Goal: Task Accomplishment & Management: Manage account settings

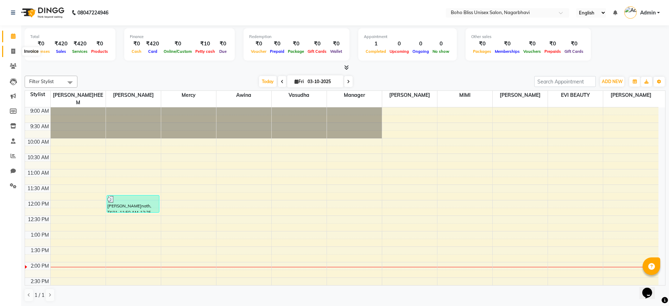
click at [13, 52] on icon at bounding box center [13, 51] width 4 height 5
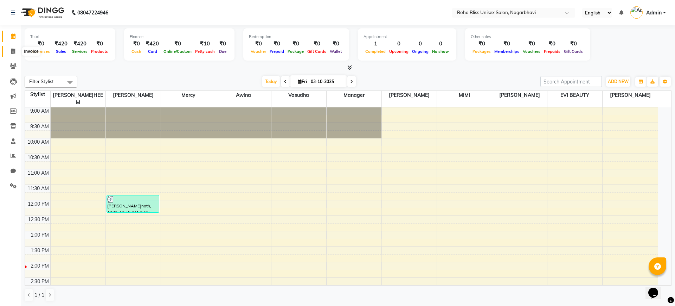
select select "service"
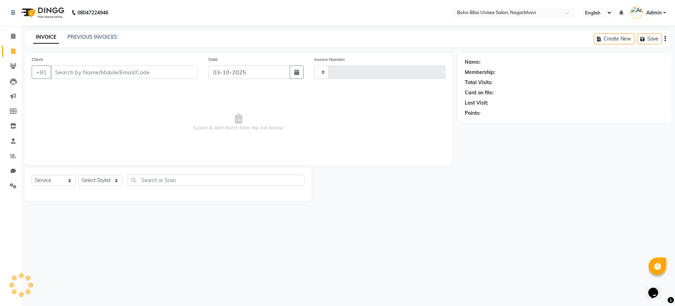
type input "0308"
select select "8370"
click at [68, 75] on input "Client" at bounding box center [124, 71] width 147 height 13
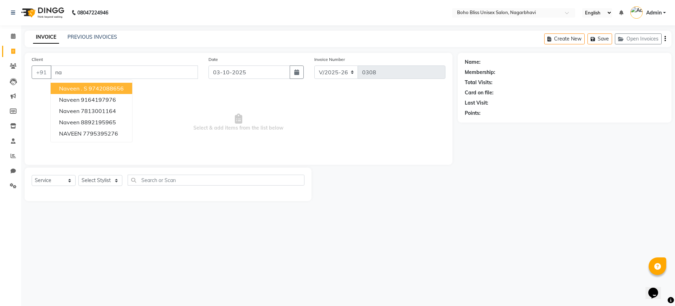
type input "n"
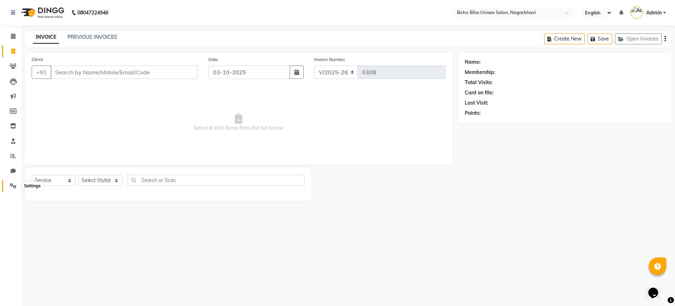
click at [15, 184] on icon at bounding box center [13, 185] width 7 height 5
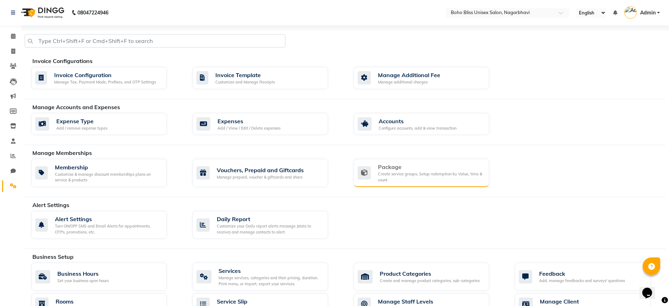
click at [404, 167] on div "Package" at bounding box center [431, 167] width 106 height 8
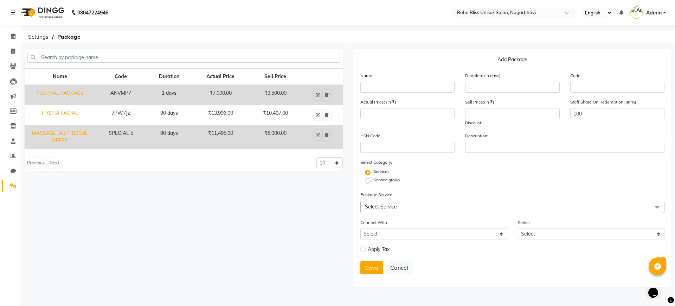
drag, startPoint x: 401, startPoint y: 97, endPoint x: 430, endPoint y: 120, distance: 36.8
click at [422, 102] on form "Name: Duration: (in days) Code: Actual Price: (In ₹) Sell Price:(In ₹) Discount…" at bounding box center [513, 176] width 304 height 208
click at [387, 87] on input "text" at bounding box center [408, 87] width 94 height 11
type input "balinese"
click at [481, 85] on input "number" at bounding box center [512, 87] width 94 height 11
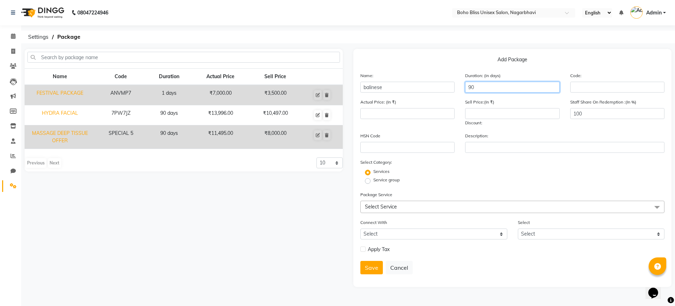
type input "90"
click at [590, 85] on input "text" at bounding box center [618, 87] width 94 height 11
click at [377, 116] on input "number" at bounding box center [408, 113] width 94 height 11
click at [476, 115] on input "number" at bounding box center [512, 113] width 94 height 11
click at [370, 113] on input "10000" at bounding box center [408, 113] width 94 height 11
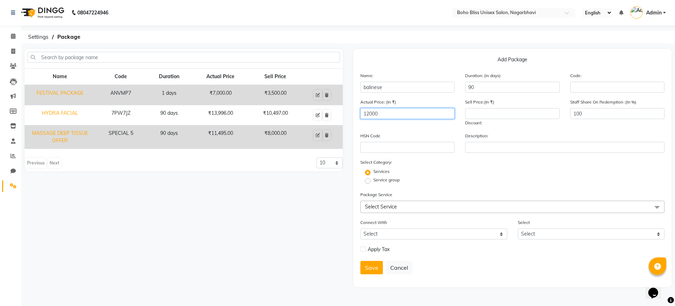
type input "12000"
click at [477, 113] on input "number" at bounding box center [512, 113] width 94 height 11
type input "8000"
click at [419, 208] on span "Select Service" at bounding box center [513, 207] width 304 height 12
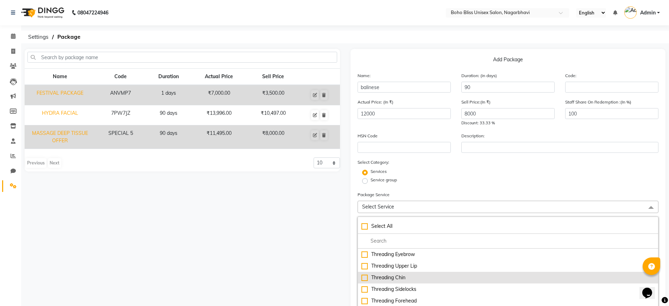
scroll to position [44, 0]
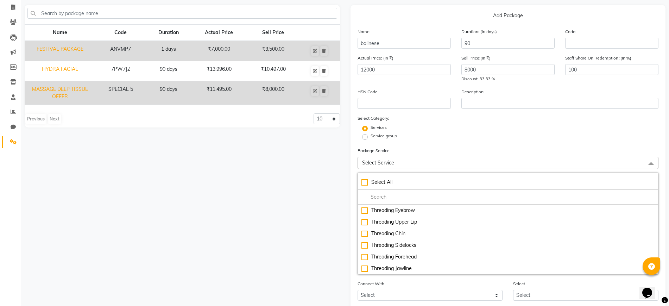
click at [380, 163] on span "Select Service" at bounding box center [378, 162] width 32 height 6
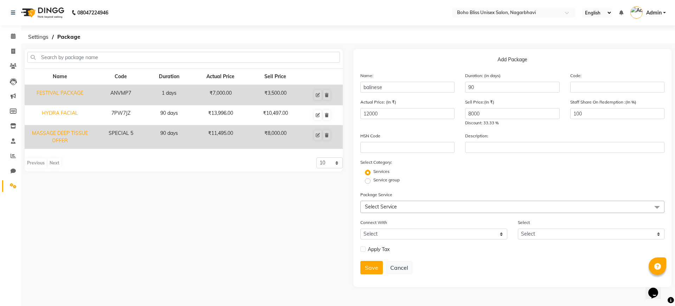
click at [374, 179] on label "Service group" at bounding box center [387, 180] width 26 height 6
click at [368, 179] on input "Service group" at bounding box center [370, 180] width 5 height 5
radio input "true"
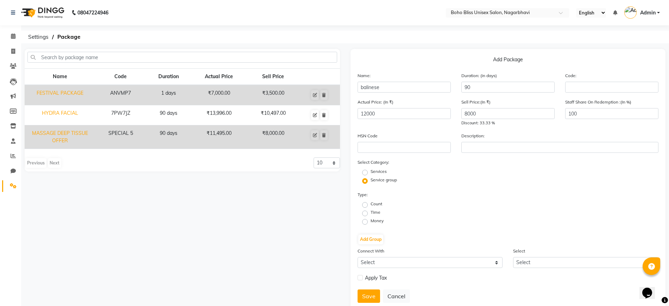
click at [370, 170] on label "Services" at bounding box center [378, 171] width 16 height 6
click at [365, 170] on input "Services" at bounding box center [367, 172] width 5 height 5
radio input "true"
radio input "false"
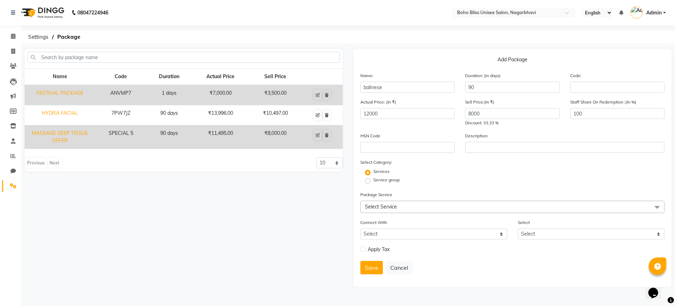
click at [384, 204] on span "Select Service" at bounding box center [381, 206] width 32 height 6
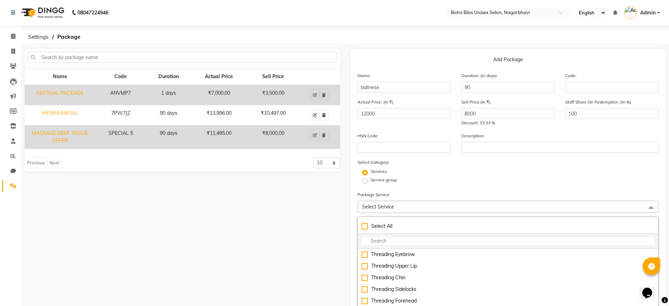
click at [376, 241] on input "multiselect-search" at bounding box center [507, 240] width 293 height 7
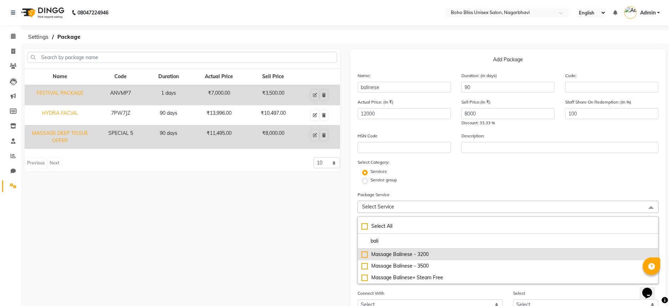
type input "bali"
click at [395, 256] on div "Massage Balinese - 3200" at bounding box center [507, 253] width 293 height 7
checkbox input "true"
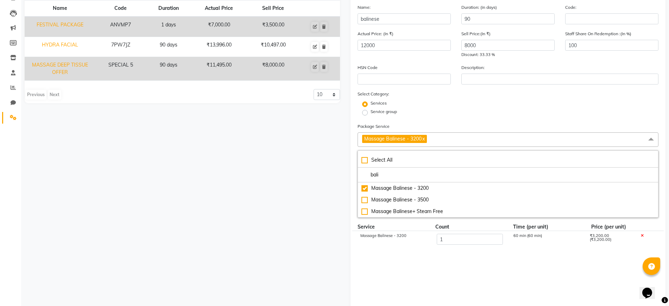
scroll to position [88, 0]
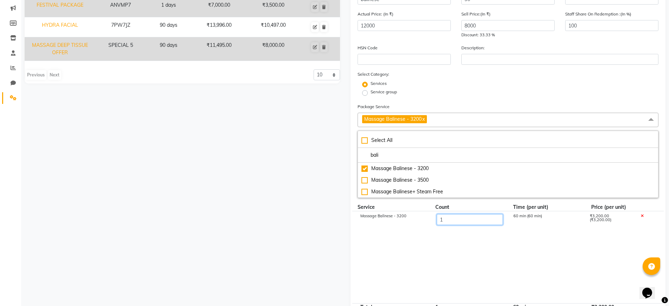
click at [453, 222] on input "1" at bounding box center [470, 219] width 66 height 11
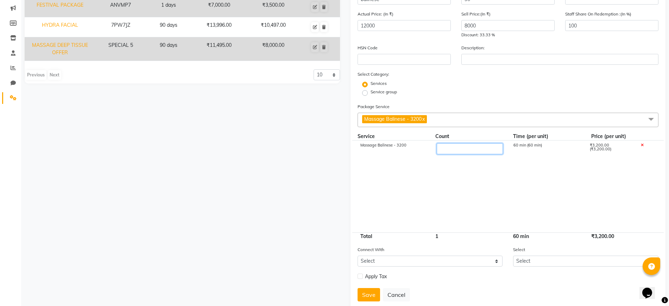
type input "5"
click at [516, 200] on cdk-virtual-scroll-viewport "Massage Balinese - 3200 5 300 min (60 min) ₹16,000.00 (₹3,200.00)" at bounding box center [507, 186] width 301 height 92
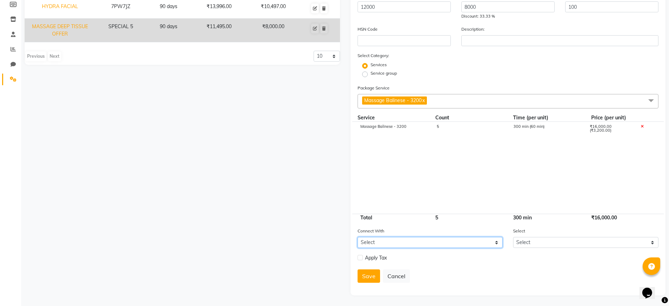
click at [459, 244] on select "Select Membership Prepaid Voucher" at bounding box center [429, 242] width 145 height 11
select select "2: PP"
click at [357, 237] on select "Select Membership Prepaid Voucher" at bounding box center [429, 242] width 145 height 11
click at [535, 240] on select "Select Dummy prepaid" at bounding box center [585, 242] width 145 height 11
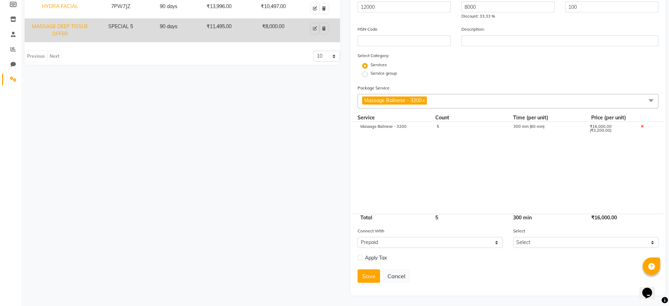
click at [359, 255] on label at bounding box center [359, 257] width 5 height 5
click at [359, 255] on input "checkbox" at bounding box center [359, 257] width 5 height 5
checkbox input "true"
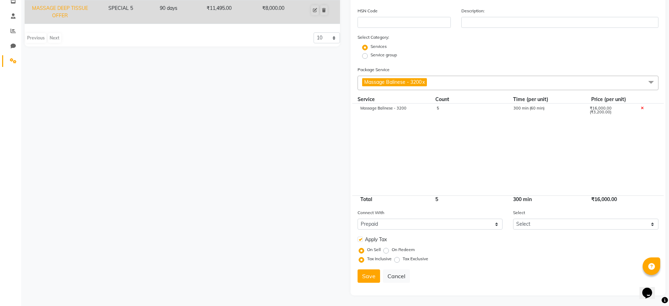
click at [392, 249] on label "On Redeem" at bounding box center [403, 249] width 23 height 6
click at [386, 249] on input "On Redeem" at bounding box center [387, 249] width 5 height 5
radio input "true"
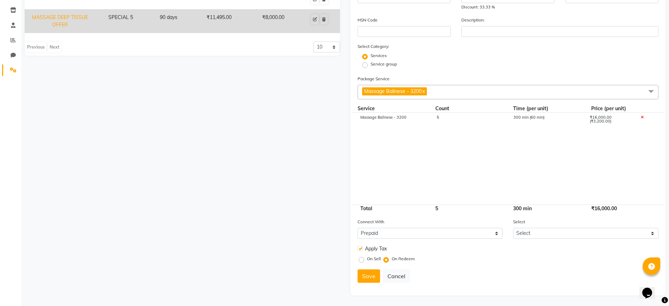
click at [367, 259] on label "On Sell" at bounding box center [374, 258] width 14 height 6
click at [361, 259] on input "On Sell" at bounding box center [362, 258] width 5 height 5
radio input "true"
click at [367, 288] on button "Save" at bounding box center [368, 284] width 23 height 13
click at [392, 259] on label "On Redeem" at bounding box center [403, 258] width 23 height 6
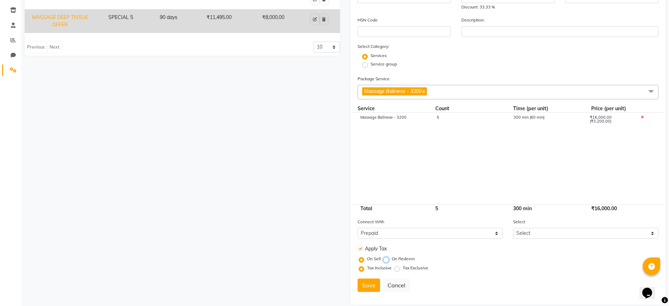
click at [386, 259] on input "On Redeem" at bounding box center [387, 258] width 5 height 5
radio input "true"
click at [365, 276] on button "Save" at bounding box center [368, 275] width 23 height 13
click at [368, 271] on button "Save" at bounding box center [368, 275] width 23 height 13
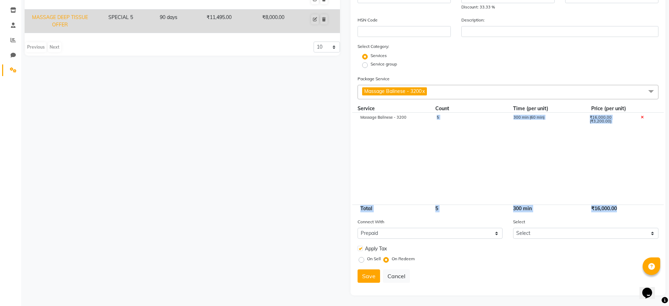
drag, startPoint x: 393, startPoint y: 212, endPoint x: 438, endPoint y: 209, distance: 44.4
click at [437, 206] on form "Name: balinese Duration: (in days) 90 Code: Actual Price: (In ₹) 12000 Sell Pri…" at bounding box center [507, 122] width 301 height 332
click at [482, 261] on div "On Sell On Redeem" at bounding box center [509, 258] width 298 height 9
click at [366, 277] on button "Save" at bounding box center [368, 275] width 23 height 13
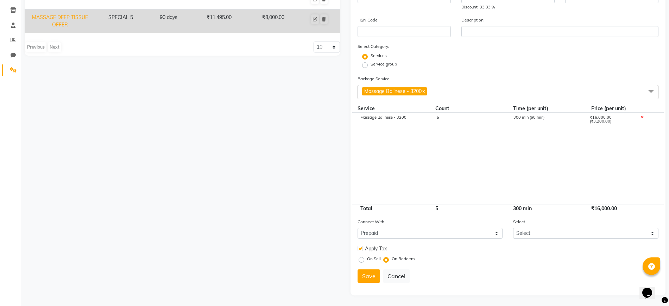
click at [357, 247] on div "Apply Tax" at bounding box center [430, 248] width 156 height 9
click at [353, 249] on div "Apply Tax" at bounding box center [430, 248] width 156 height 9
click at [367, 260] on label "On Sell" at bounding box center [374, 258] width 14 height 6
click at [360, 260] on input "On Sell" at bounding box center [362, 258] width 5 height 5
radio input "true"
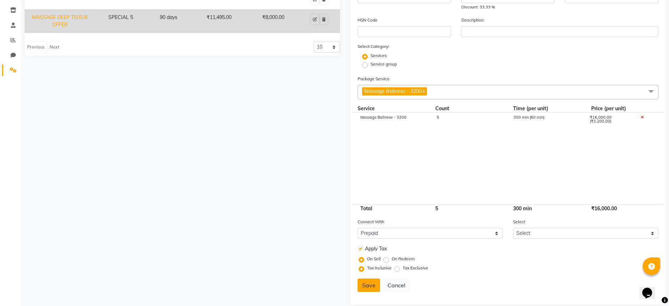
click at [365, 285] on button "Save" at bounding box center [368, 284] width 23 height 13
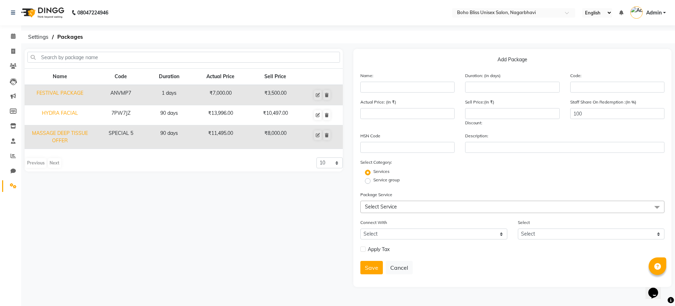
click at [48, 137] on td "MASSAGE DEEP TISSUE OFFER" at bounding box center [60, 137] width 70 height 24
type input "MASSAGE DEEP TISSUE OFFER"
type input "90"
type input "SPECIAL 5"
type input "11495"
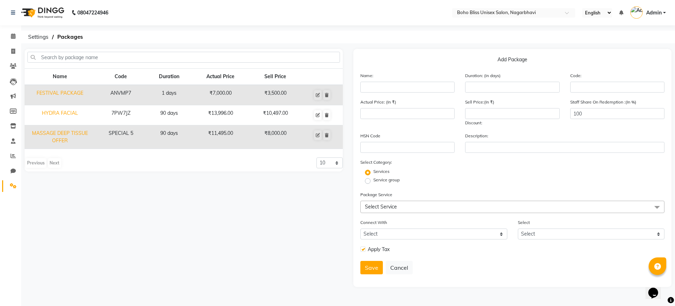
type input "8000"
type input "SUMUKHA"
checkbox input "true"
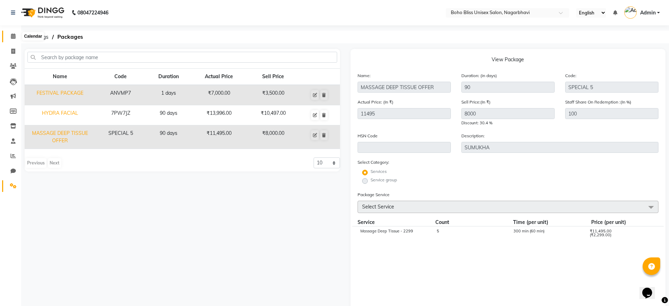
click at [10, 37] on span at bounding box center [13, 36] width 12 height 8
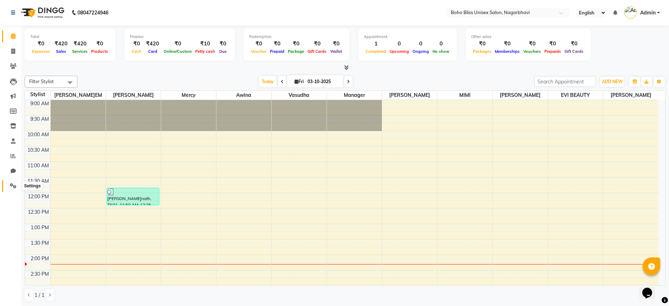
click at [13, 187] on icon at bounding box center [13, 185] width 7 height 5
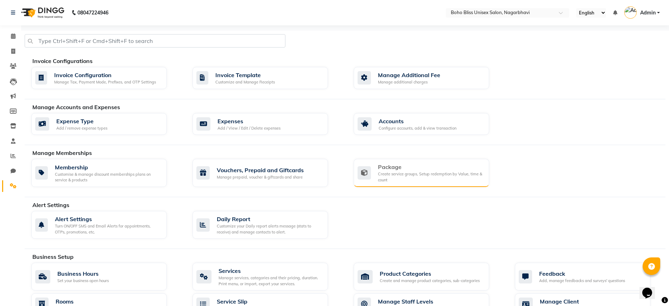
click at [379, 171] on div "Create service groups, Setup redemption by Value, time & count" at bounding box center [431, 177] width 106 height 12
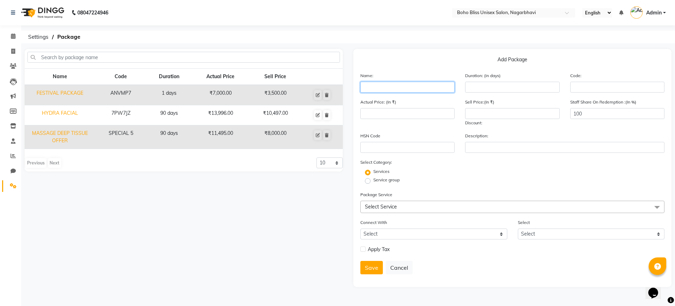
drag, startPoint x: 405, startPoint y: 96, endPoint x: 414, endPoint y: 100, distance: 9.6
click at [412, 100] on form "Name: Duration: (in days) Code: Actual Price: (In ₹) Sell Price:(In ₹) Discount…" at bounding box center [513, 176] width 304 height 208
type input "balinise offer"
click at [509, 85] on input "number" at bounding box center [512, 87] width 94 height 11
type input "90"
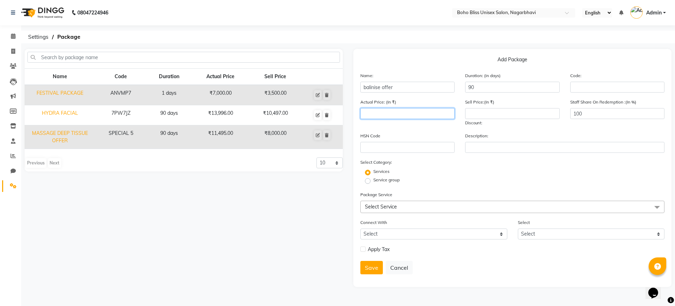
click at [432, 117] on input "number" at bounding box center [408, 113] width 94 height 11
type input "16000"
click at [481, 117] on input "number" at bounding box center [512, 113] width 94 height 11
type input "8000"
click at [382, 204] on span "Select Service" at bounding box center [381, 206] width 32 height 6
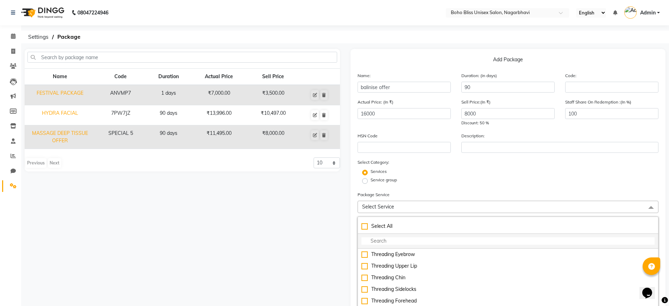
click at [383, 236] on li at bounding box center [508, 241] width 300 height 15
click at [383, 239] on input "multiselect-search" at bounding box center [507, 240] width 293 height 7
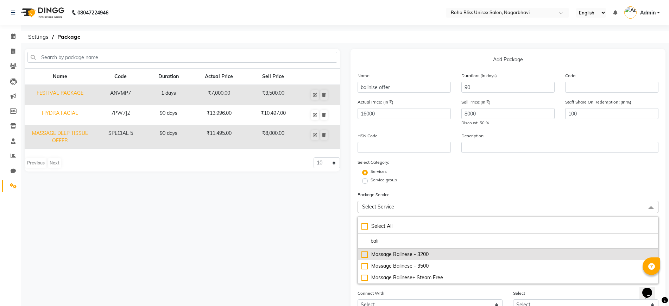
type input "bali"
click at [365, 254] on div "Massage Balinese - 3200" at bounding box center [507, 253] width 293 height 7
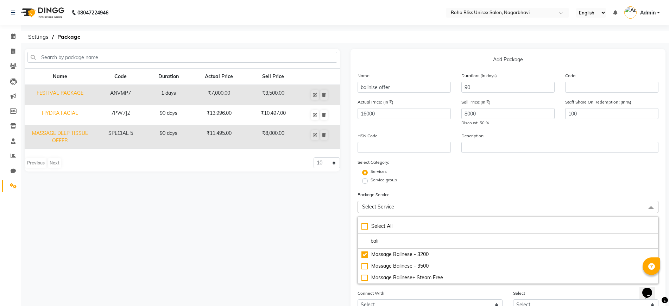
checkbox input "true"
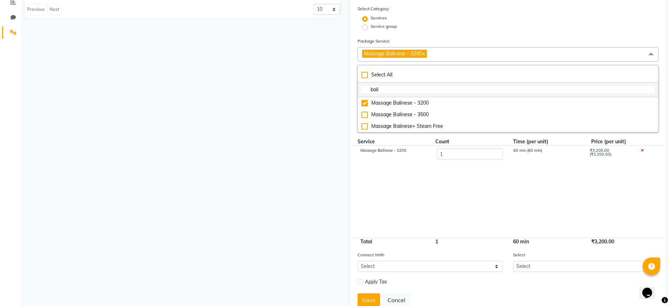
scroll to position [176, 0]
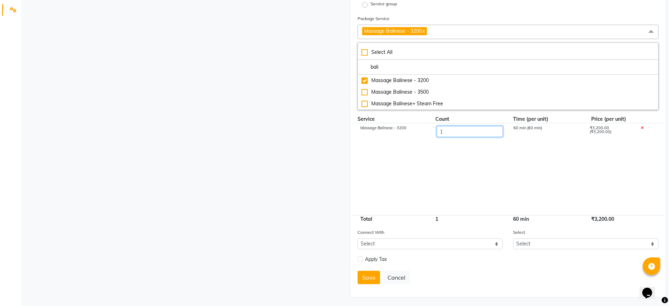
click at [452, 135] on input "1" at bounding box center [470, 131] width 66 height 11
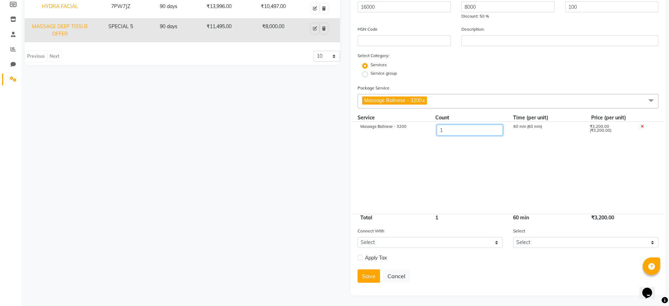
scroll to position [107, 0]
type input "5"
click at [478, 148] on cdk-virtual-scroll-viewport "Massage Balinese - 3200 5 300 min (60 min) ₹16,000.00 (₹3,200.00)" at bounding box center [507, 168] width 301 height 92
click at [375, 239] on select "Select Membership Prepaid Voucher" at bounding box center [429, 242] width 145 height 11
select select "2: PP"
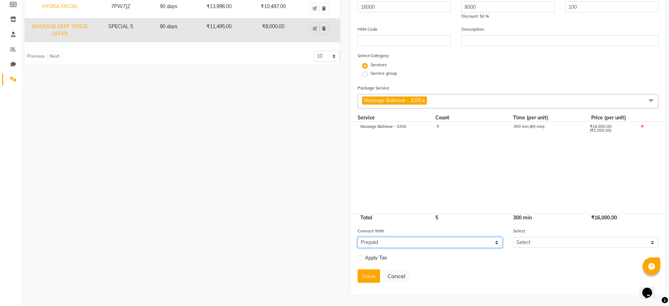
click at [357, 237] on select "Select Membership Prepaid Voucher" at bounding box center [429, 242] width 145 height 11
click at [537, 245] on select "Select Dummy prepaid" at bounding box center [585, 242] width 145 height 11
click at [537, 246] on select "Select Dummy prepaid" at bounding box center [585, 242] width 145 height 11
click at [363, 256] on div "Apply Tax" at bounding box center [429, 257] width 145 height 9
click at [361, 256] on label at bounding box center [359, 257] width 5 height 5
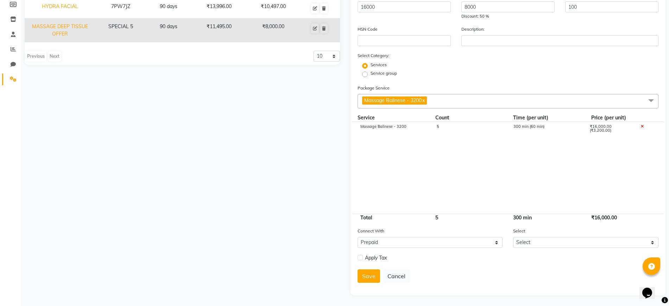
click at [361, 256] on input "checkbox" at bounding box center [359, 257] width 5 height 5
checkbox input "true"
click at [402, 276] on label "Tax Exclusive" at bounding box center [415, 277] width 26 height 6
click at [397, 276] on input "Tax Exclusive" at bounding box center [398, 276] width 5 height 5
radio input "true"
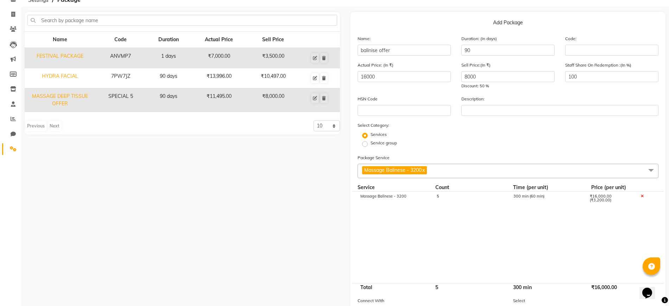
scroll to position [0, 0]
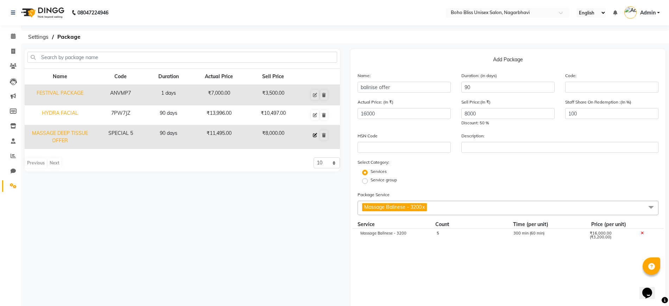
click at [315, 135] on icon at bounding box center [315, 135] width 4 height 4
type input "MASSAGE DEEP TISSUE OFFER"
type input "SPECIAL 5"
type input "11495"
type input "SUMUKHA"
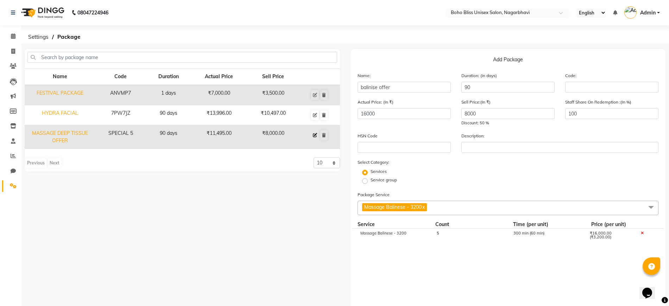
select select
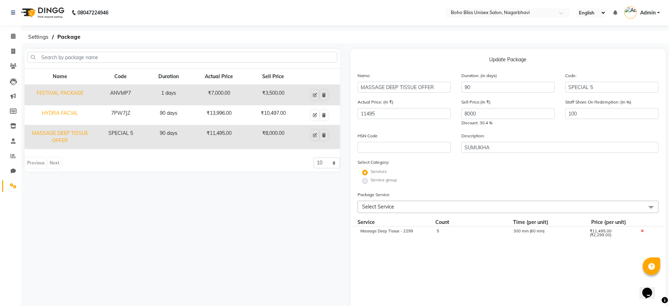
click at [139, 136] on td "SPECIAL 5" at bounding box center [120, 137] width 51 height 24
click at [30, 162] on div "Previous Next" at bounding box center [43, 162] width 37 height 11
click at [37, 35] on span "Settings" at bounding box center [38, 37] width 27 height 13
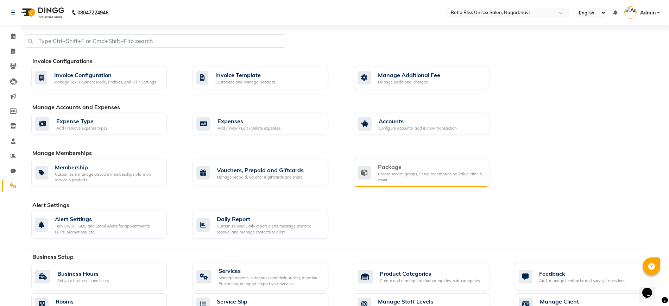
click at [392, 177] on div "Create service groups, Setup redemption by Value, time & count" at bounding box center [431, 177] width 106 height 12
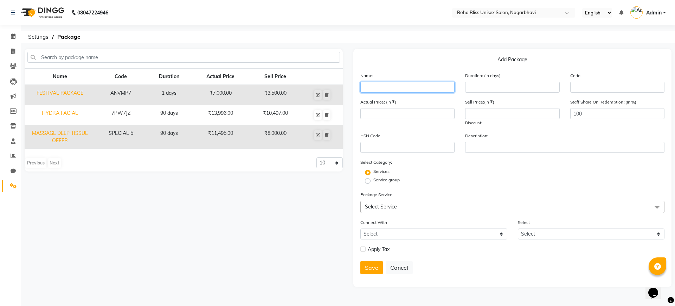
click at [376, 84] on input "text" at bounding box center [408, 87] width 94 height 11
type input "balinese offer"
click at [471, 84] on input "number" at bounding box center [512, 87] width 94 height 11
type input "90"
click at [437, 116] on input "number" at bounding box center [408, 113] width 94 height 11
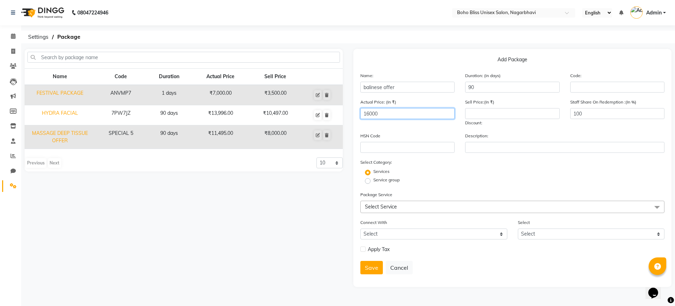
type input "16000"
click at [471, 117] on input "number" at bounding box center [512, 113] width 94 height 11
type input "8000"
click at [369, 202] on span "Select Service" at bounding box center [513, 207] width 304 height 12
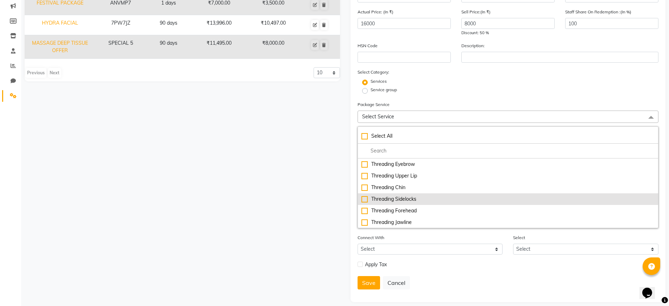
scroll to position [97, 0]
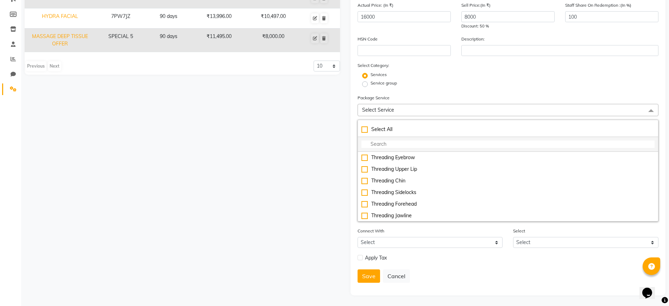
click at [391, 143] on input "multiselect-search" at bounding box center [507, 143] width 293 height 7
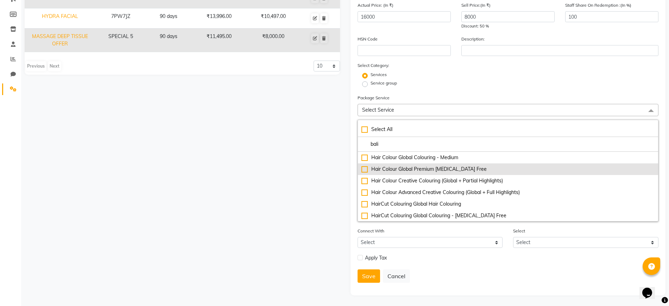
scroll to position [62, 0]
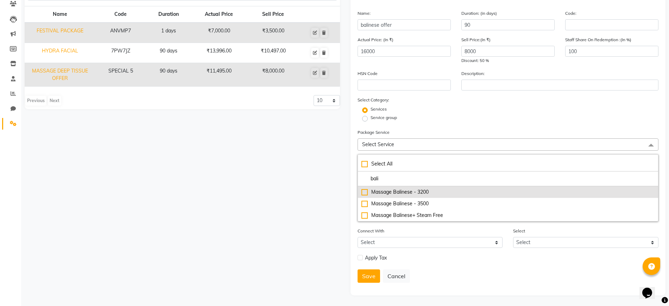
type input "bali"
click at [365, 192] on div "Massage Balinese - 3200" at bounding box center [507, 191] width 293 height 7
checkbox input "true"
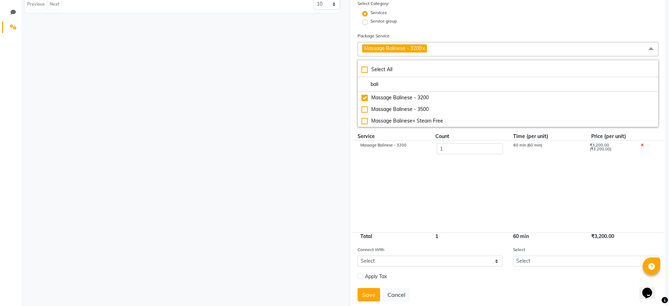
scroll to position [177, 0]
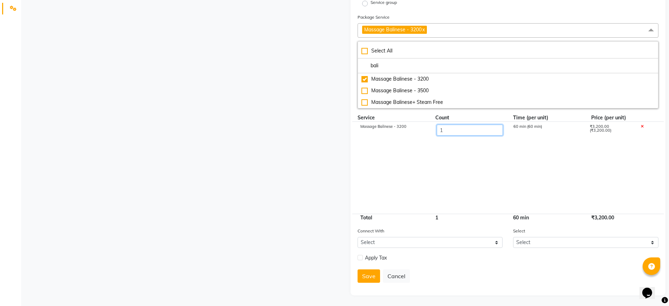
click at [456, 132] on input "1" at bounding box center [470, 130] width 66 height 11
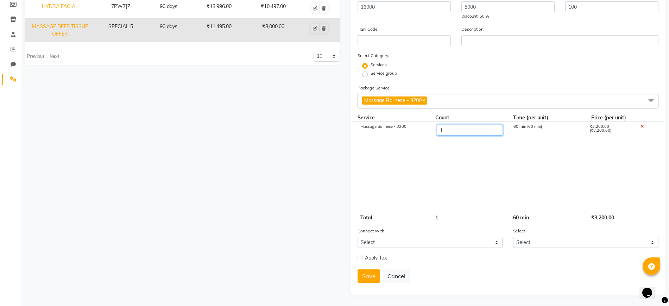
scroll to position [107, 0]
type input "5"
click at [471, 241] on select "Select Membership Prepaid Voucher" at bounding box center [429, 242] width 145 height 11
select select "2: PP"
click at [357, 237] on select "Select Membership Prepaid Voucher" at bounding box center [429, 242] width 145 height 11
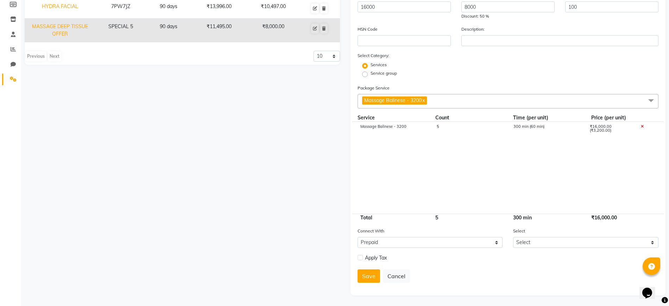
click at [358, 257] on label at bounding box center [359, 257] width 5 height 5
click at [358, 257] on input "checkbox" at bounding box center [359, 257] width 5 height 5
checkbox input "true"
click at [402, 276] on label "Tax Exclusive" at bounding box center [415, 277] width 26 height 6
click at [398, 276] on input "Tax Exclusive" at bounding box center [398, 276] width 5 height 5
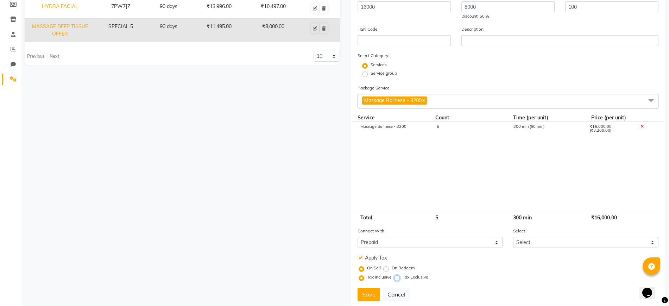
radio input "true"
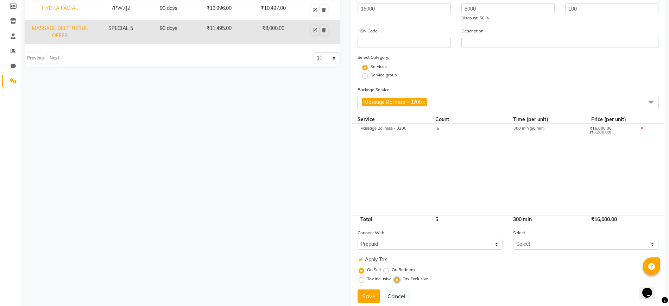
scroll to position [125, 0]
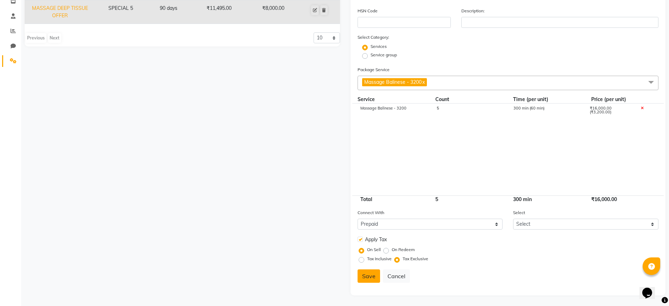
click at [366, 277] on button "Save" at bounding box center [368, 275] width 23 height 13
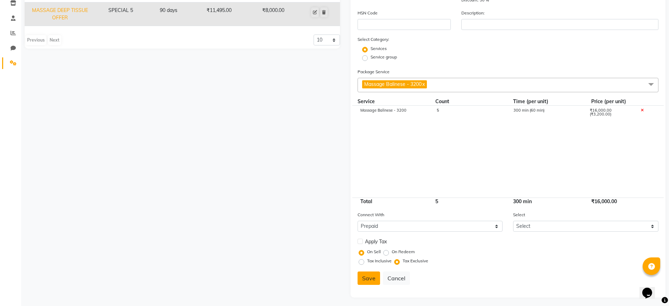
select select
checkbox input "false"
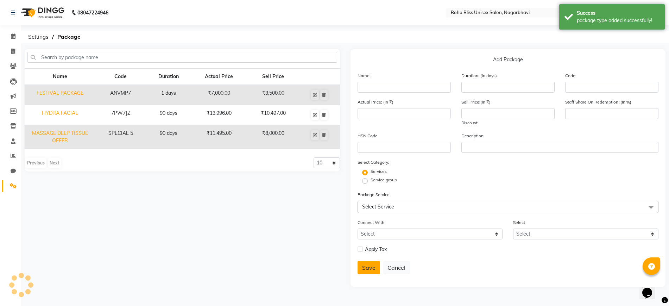
scroll to position [0, 0]
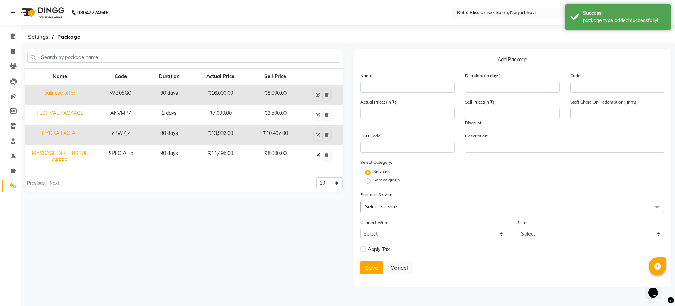
click at [317, 155] on icon at bounding box center [318, 155] width 4 height 4
type input "MASSAGE DEEP TISSUE OFFER"
type input "90"
type input "SPECIAL 5"
type input "11495"
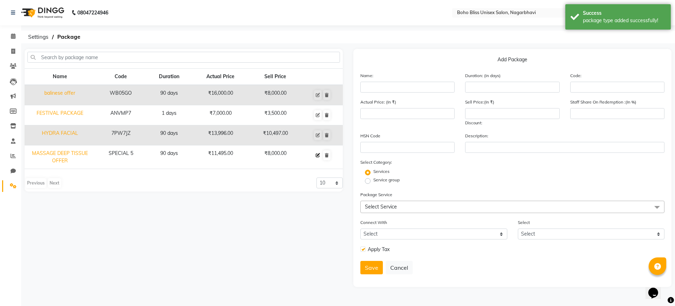
type input "8000"
type input "100"
type input "SUMUKHA"
checkbox input "true"
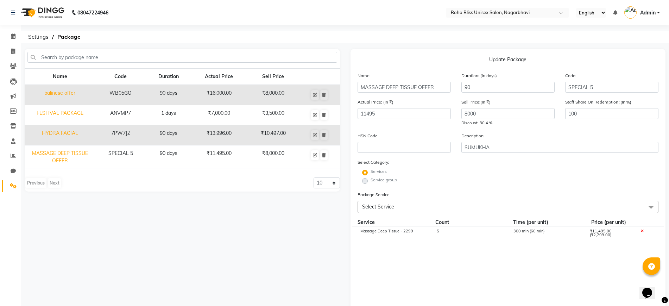
click at [244, 91] on td "₹16,000.00" at bounding box center [219, 95] width 57 height 20
click at [314, 96] on icon at bounding box center [315, 95] width 4 height 4
type input "balinese offer"
type input "WB05GO"
type input "16000"
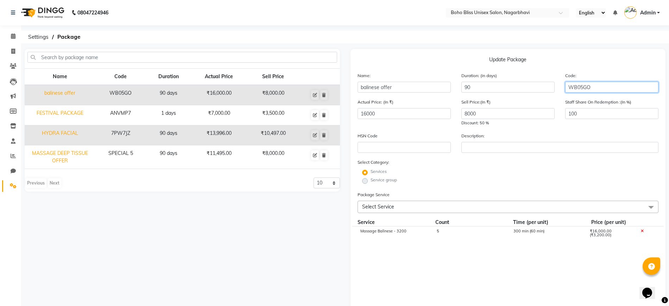
click at [591, 84] on input "WB05GO" at bounding box center [611, 87] width 93 height 11
type input "W"
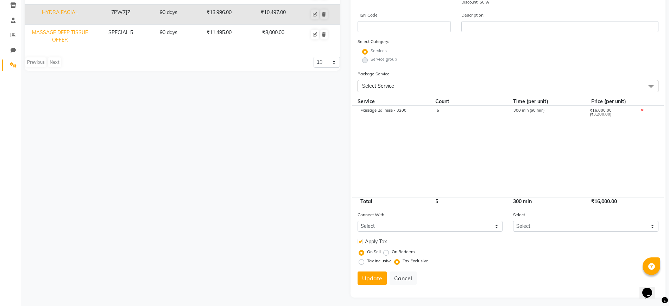
scroll to position [123, 0]
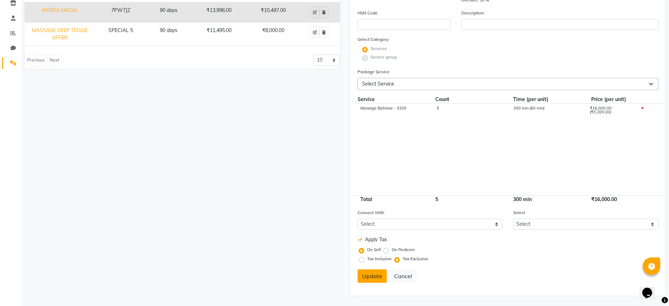
type input "special 5"
click at [369, 278] on button "Update" at bounding box center [371, 275] width 29 height 13
select select
checkbox input "false"
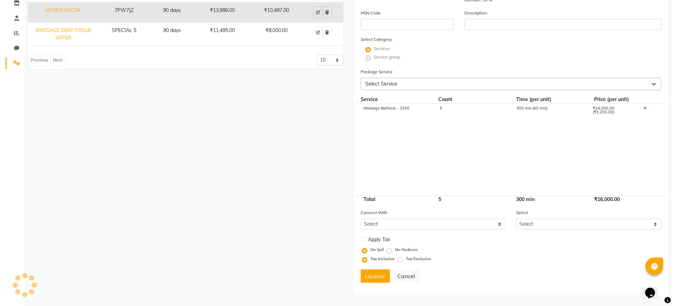
scroll to position [0, 0]
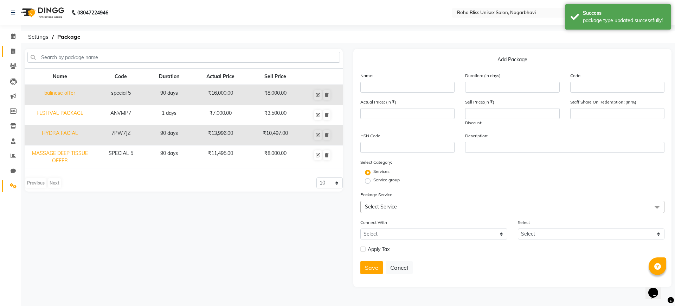
click at [15, 46] on link "Invoice" at bounding box center [10, 52] width 17 height 12
select select "8370"
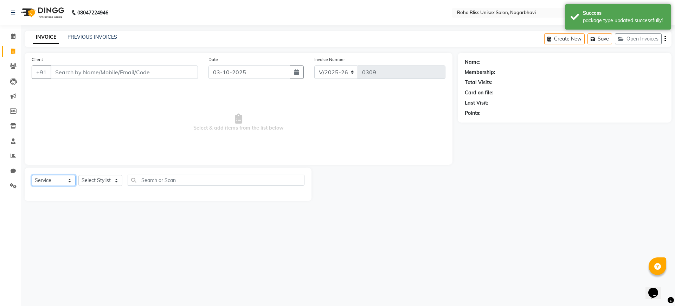
click at [62, 180] on select "Select Service Product Membership Package Voucher Prepaid Gift Card" at bounding box center [54, 180] width 44 height 11
select select "package"
click at [32, 175] on select "Select Service Product Membership Package Voucher Prepaid Gift Card" at bounding box center [54, 180] width 44 height 11
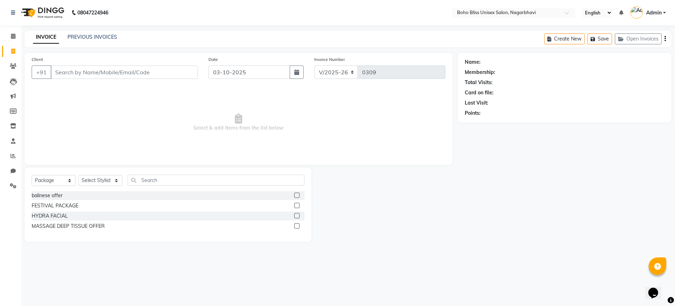
click at [299, 193] on label at bounding box center [296, 194] width 5 height 5
click at [299, 193] on input "checkbox" at bounding box center [296, 195] width 5 height 5
checkbox input "false"
click at [90, 180] on select "Select Stylist Ali Khan Awina EVI BEAUTY FAHEEM Front Desk HARRY KIM Manager Me…" at bounding box center [100, 180] width 44 height 11
select select "82778"
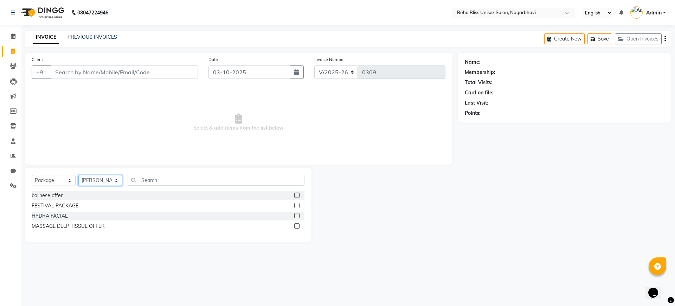
click at [78, 175] on select "Select Stylist Ali Khan Awina EVI BEAUTY FAHEEM Front Desk HARRY KIM Manager Me…" at bounding box center [100, 180] width 44 height 11
click at [297, 195] on label at bounding box center [296, 194] width 5 height 5
click at [297, 195] on input "checkbox" at bounding box center [296, 195] width 5 height 5
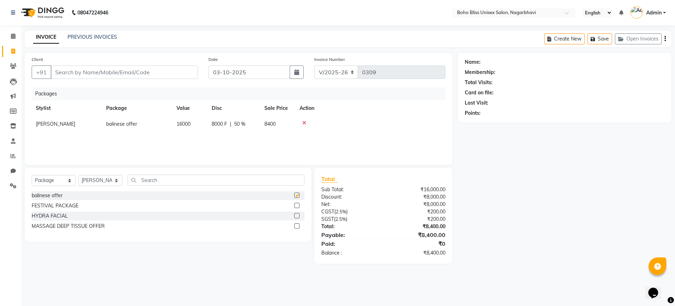
checkbox input "false"
click at [118, 71] on input "Client" at bounding box center [124, 71] width 147 height 13
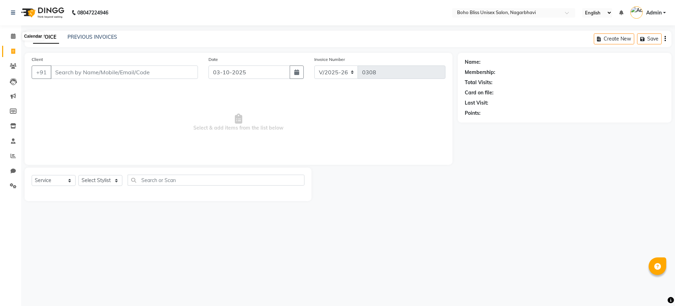
select select "8370"
select select "service"
click at [89, 179] on select "Select St[PERSON_NAME] Awina EVI B[PERSON_NAME]FAHEEM Front[PERSON_NAME] Manage…" at bounding box center [100, 180] width 44 height 11
select select "81086"
click at [78, 175] on select "Select St[PERSON_NAME] Awina EVI B[PERSON_NAME]FAHEEM Front[PERSON_NAME] Manage…" at bounding box center [100, 180] width 44 height 11
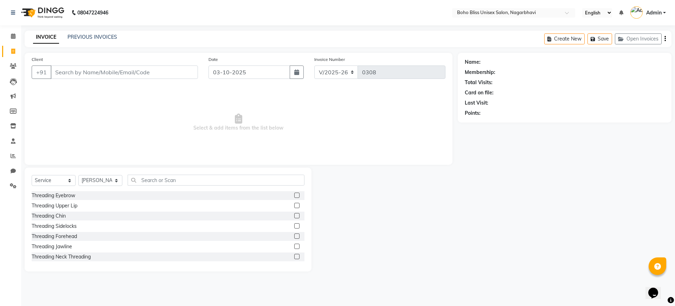
click at [162, 173] on div "Select Service Product Membership Package Voucher Prepaid Gift Card Select Styl…" at bounding box center [168, 219] width 287 height 104
click at [161, 175] on input "text" at bounding box center [216, 179] width 177 height 11
type input "gel"
click at [294, 257] on label at bounding box center [296, 256] width 5 height 5
click at [294, 257] on input "checkbox" at bounding box center [296, 256] width 5 height 5
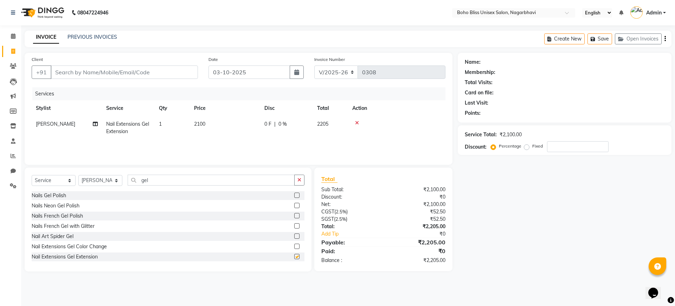
checkbox input "false"
drag, startPoint x: 198, startPoint y: 123, endPoint x: 202, endPoint y: 123, distance: 4.6
click at [202, 123] on span "2100" at bounding box center [199, 124] width 11 height 6
select select "81086"
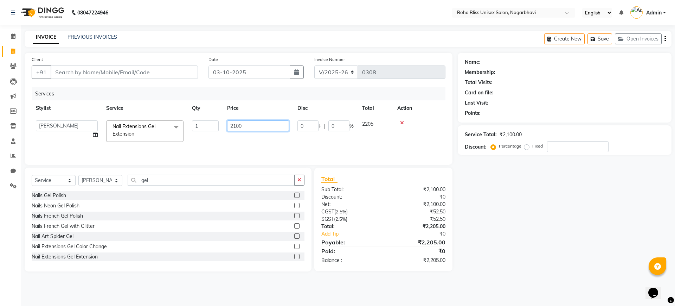
drag, startPoint x: 233, startPoint y: 126, endPoint x: 238, endPoint y: 125, distance: 4.9
click at [233, 126] on input "2100" at bounding box center [258, 125] width 62 height 11
type input "3100"
click at [511, 242] on div "Name: Membership: Total Visits: Card on file: Last Visit: Points: Service Total…" at bounding box center [567, 162] width 219 height 218
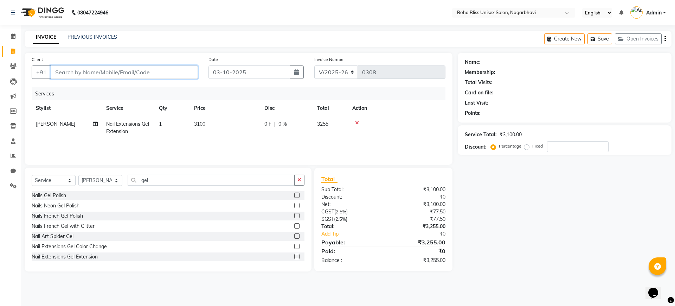
click at [94, 73] on input "Client" at bounding box center [124, 71] width 147 height 13
type input "8"
type input "0"
type input "8553283111"
click at [173, 66] on button "Add Client" at bounding box center [180, 71] width 36 height 13
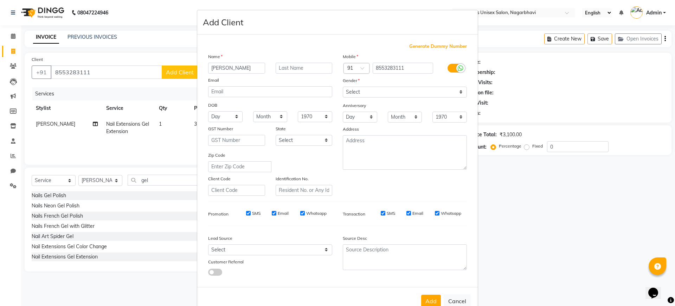
type input "bindu"
click at [382, 90] on select "Select Male Female Other Prefer Not To Say" at bounding box center [405, 92] width 124 height 11
select select "female"
click at [343, 87] on select "Select Male Female Other Prefer Not To Say" at bounding box center [405, 92] width 124 height 11
click at [421, 302] on button "Add" at bounding box center [431, 300] width 20 height 13
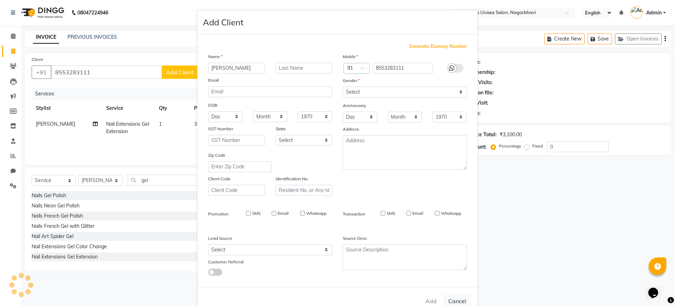
select select
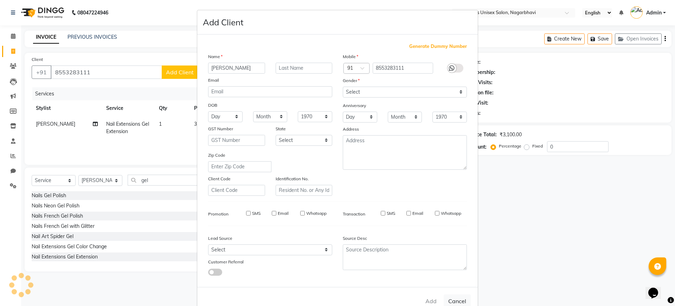
select select
checkbox input "false"
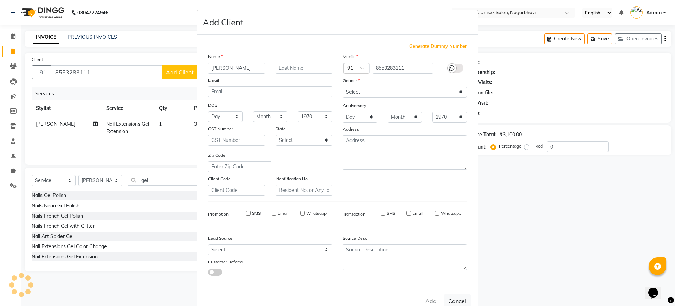
checkbox input "false"
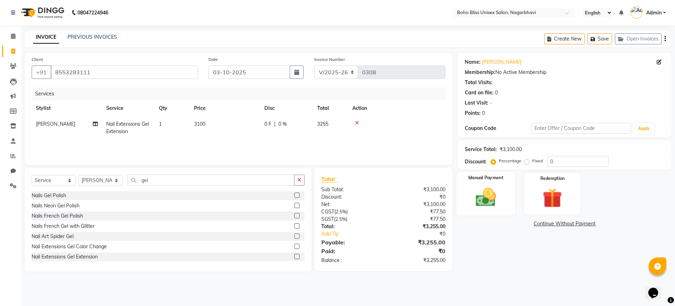
click at [494, 189] on img at bounding box center [486, 196] width 33 height 23
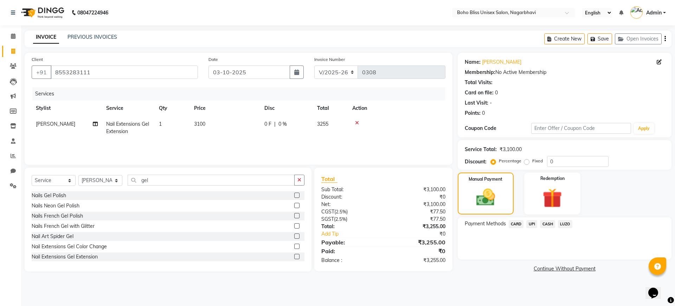
click at [535, 224] on span "UPI" at bounding box center [532, 224] width 11 height 8
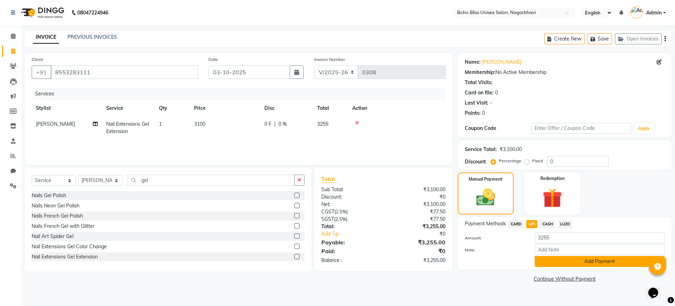
click at [578, 263] on button "Add Payment" at bounding box center [600, 261] width 130 height 11
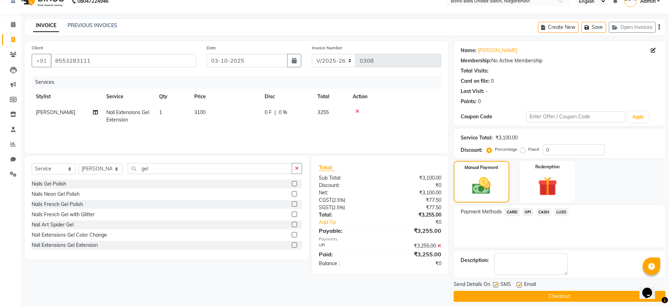
scroll to position [18, 0]
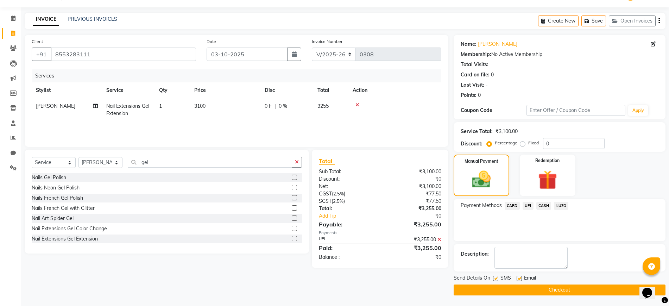
click at [531, 288] on button "Checkout" at bounding box center [559, 289] width 212 height 11
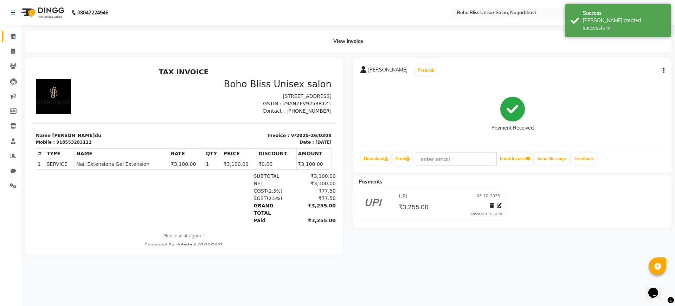
click at [11, 31] on link "Calendar" at bounding box center [10, 37] width 17 height 12
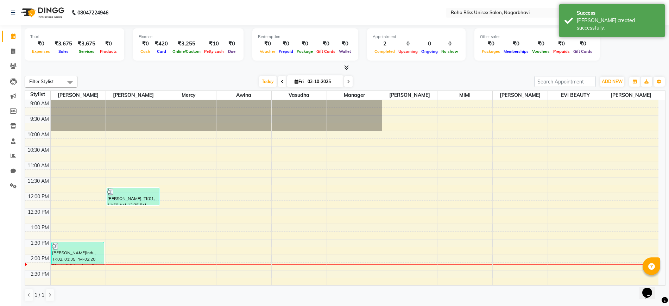
click at [348, 64] on span at bounding box center [344, 67] width 7 height 7
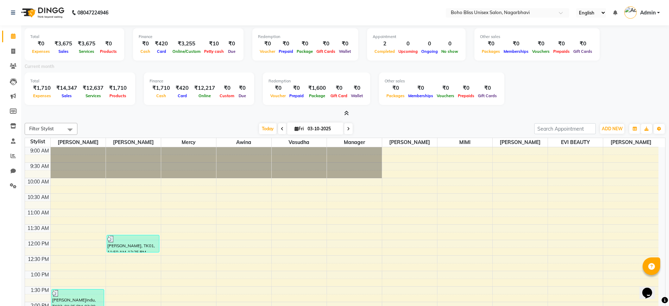
click at [348, 114] on icon at bounding box center [346, 112] width 5 height 5
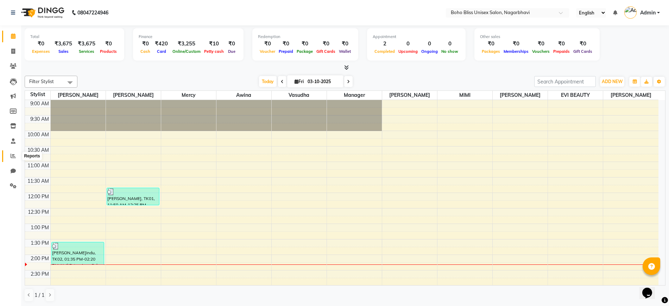
click at [15, 158] on icon at bounding box center [13, 155] width 5 height 5
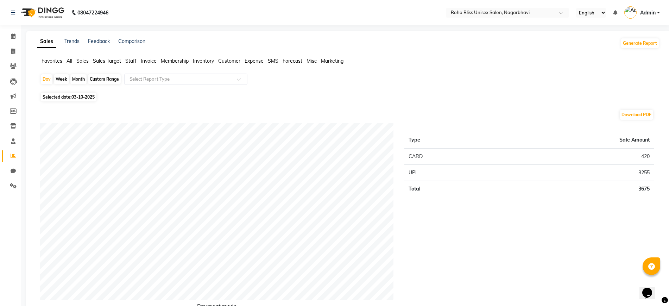
click at [76, 80] on div "Month" at bounding box center [78, 79] width 16 height 10
select select "10"
select select "2025"
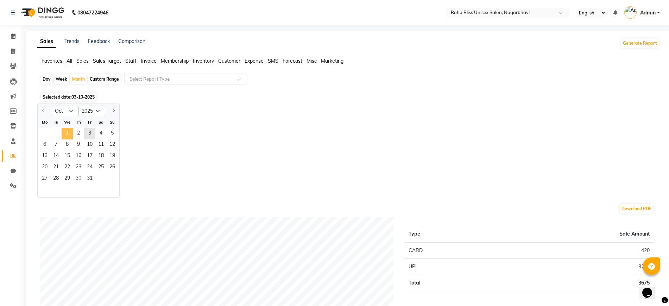
click at [69, 132] on span "1" at bounding box center [67, 133] width 11 height 11
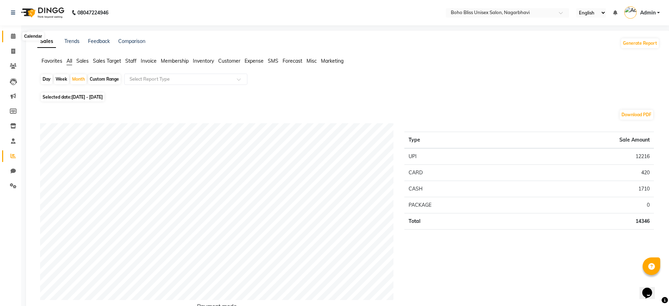
click at [7, 36] on span at bounding box center [13, 36] width 12 height 8
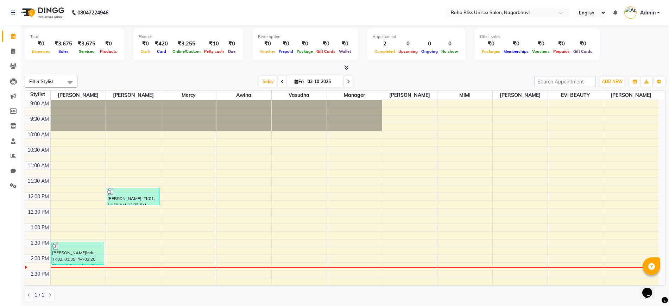
click at [348, 68] on icon at bounding box center [346, 67] width 5 height 5
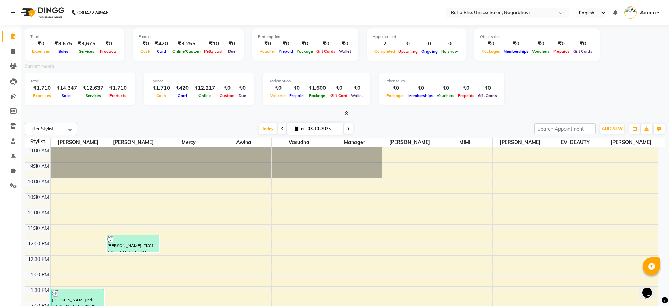
click at [347, 110] on span at bounding box center [344, 113] width 7 height 7
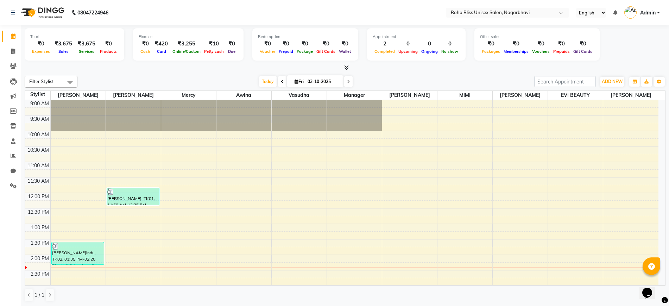
click at [349, 68] on icon at bounding box center [346, 67] width 5 height 5
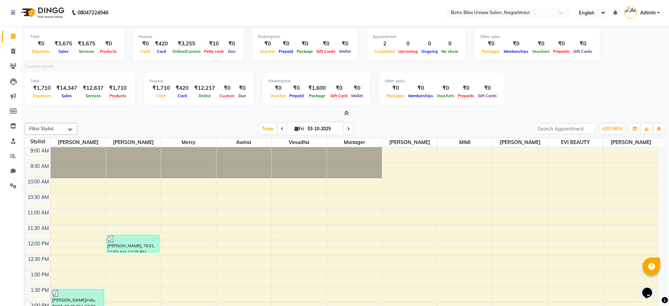
click at [346, 113] on icon at bounding box center [346, 112] width 5 height 5
